Goal: Task Accomplishment & Management: Complete application form

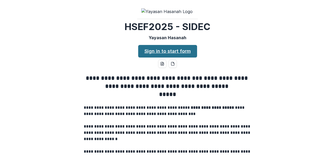
click at [172, 58] on link "Sign in to start form" at bounding box center [167, 51] width 59 height 13
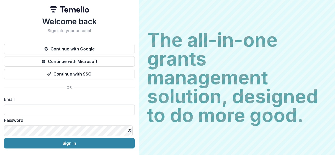
click at [68, 110] on input at bounding box center [69, 110] width 131 height 10
type input "**********"
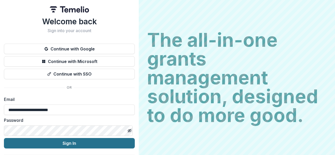
click at [66, 142] on button "Sign In" at bounding box center [69, 143] width 131 height 10
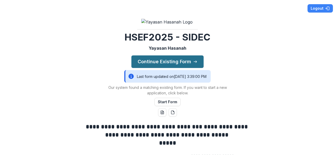
click at [183, 68] on button "Continue Existing Form" at bounding box center [167, 61] width 72 height 13
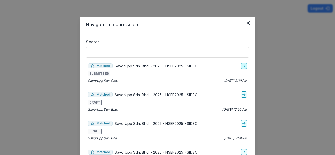
click at [242, 66] on line "go-to" at bounding box center [243, 66] width 3 height 0
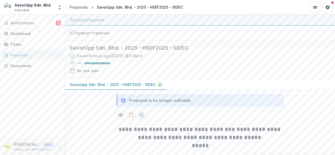
click at [24, 55] on div "Proposals" at bounding box center [34, 54] width 48 height 5
